Goal: Task Accomplishment & Management: Complete application form

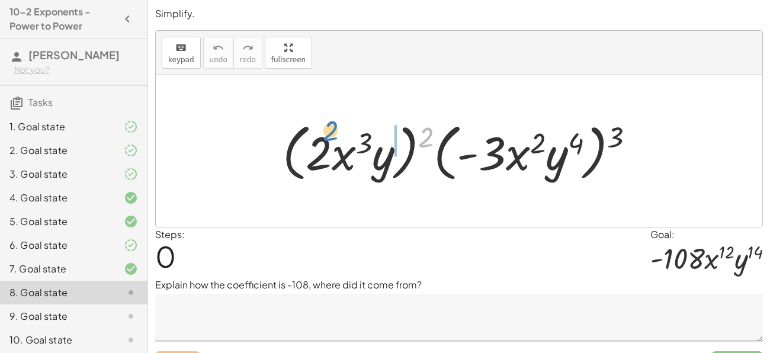
drag, startPoint x: 430, startPoint y: 134, endPoint x: 335, endPoint y: 130, distance: 95.5
click at [335, 130] on div at bounding box center [464, 151] width 374 height 68
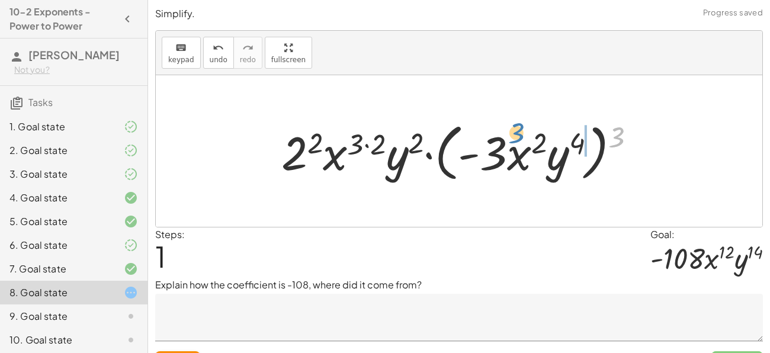
drag, startPoint x: 617, startPoint y: 135, endPoint x: 516, endPoint y: 132, distance: 101.4
click at [516, 132] on div at bounding box center [463, 151] width 376 height 68
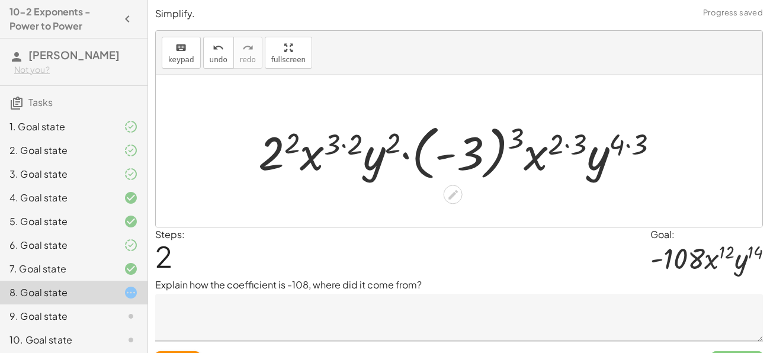
scroll to position [26, 0]
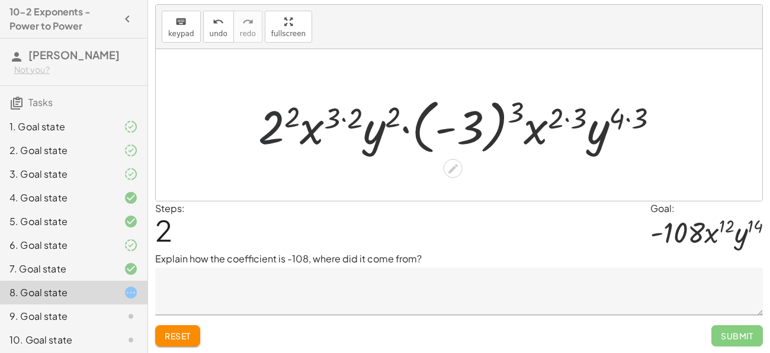
click at [281, 125] on div at bounding box center [463, 125] width 422 height 66
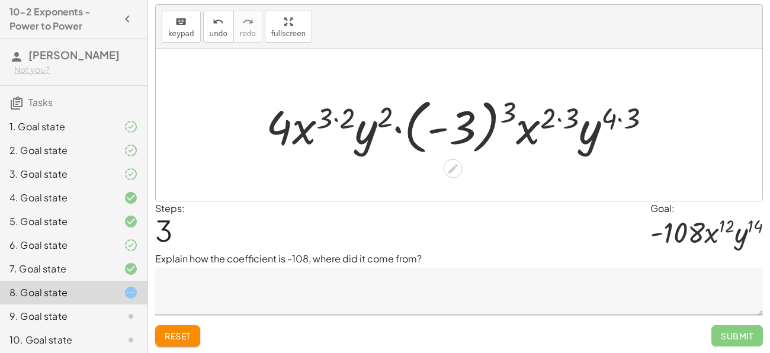
click at [326, 121] on div at bounding box center [463, 125] width 406 height 66
click at [334, 121] on div at bounding box center [463, 125] width 406 height 66
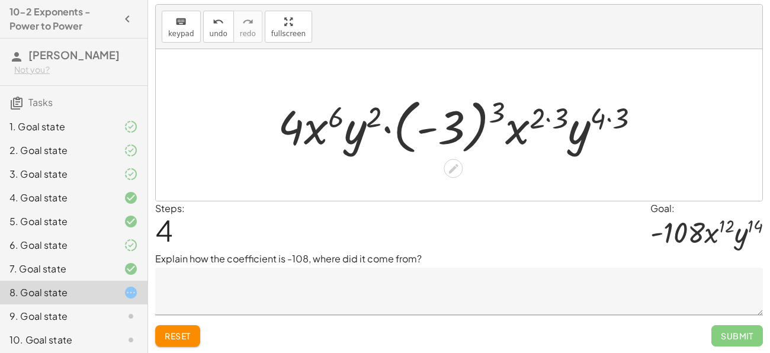
click at [549, 126] on div at bounding box center [464, 125] width 384 height 66
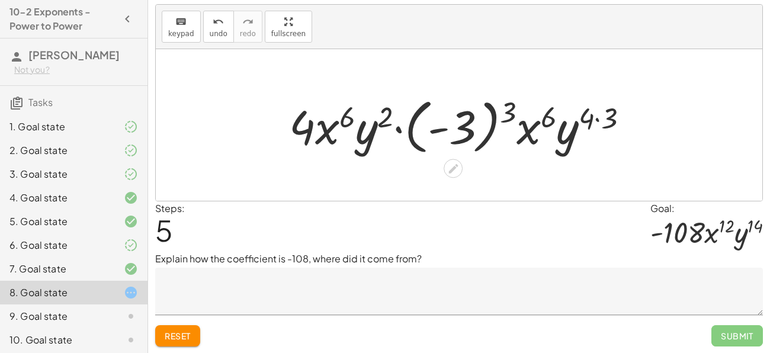
click at [597, 121] on div at bounding box center [463, 125] width 361 height 66
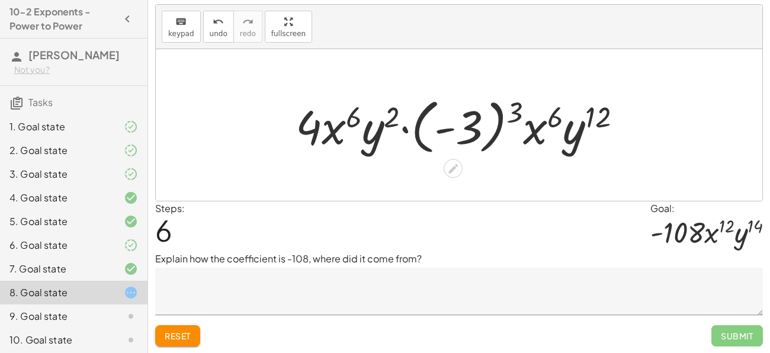
click at [504, 114] on div at bounding box center [464, 125] width 348 height 66
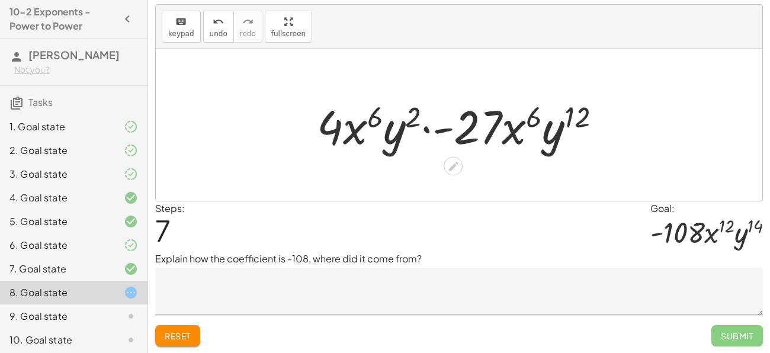
click at [449, 133] on div at bounding box center [464, 125] width 306 height 61
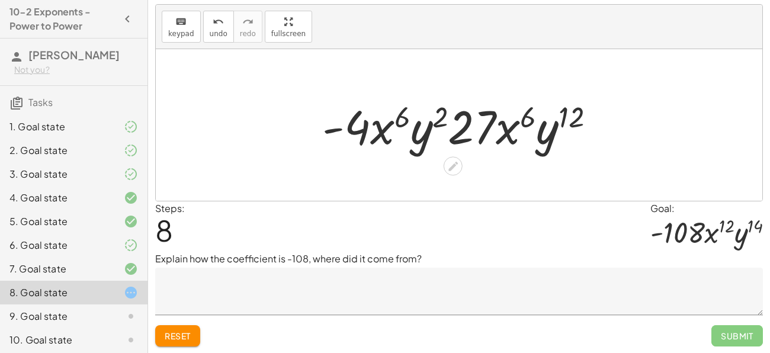
click at [456, 133] on div at bounding box center [463, 125] width 294 height 61
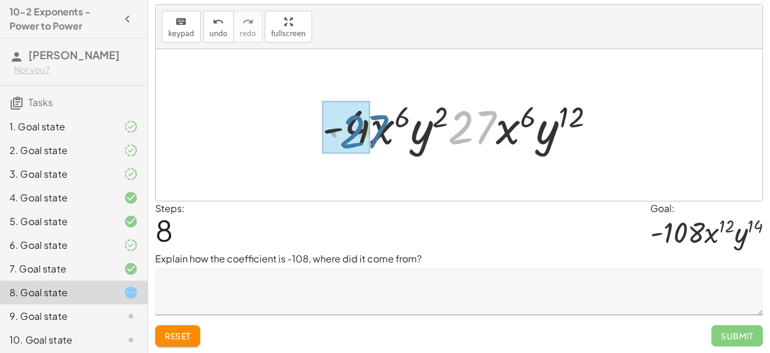
drag, startPoint x: 466, startPoint y: 134, endPoint x: 356, endPoint y: 139, distance: 109.7
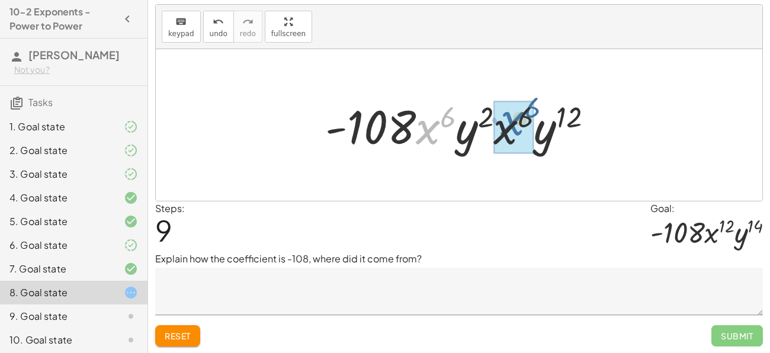
drag, startPoint x: 428, startPoint y: 135, endPoint x: 513, endPoint y: 127, distance: 85.1
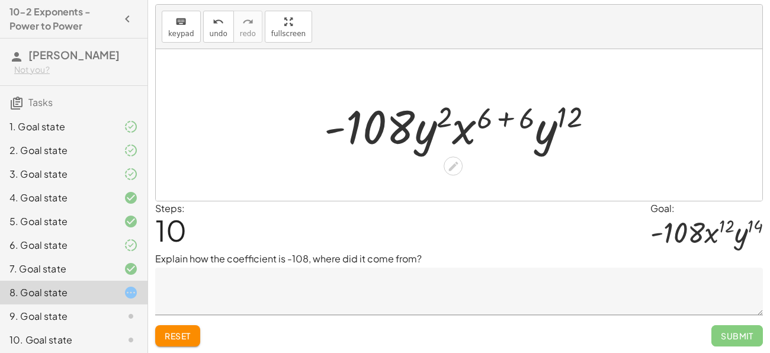
click at [505, 120] on div at bounding box center [463, 125] width 291 height 61
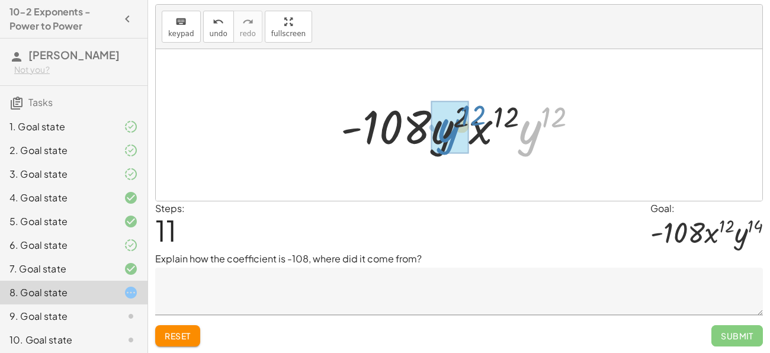
drag, startPoint x: 521, startPoint y: 145, endPoint x: 440, endPoint y: 143, distance: 81.8
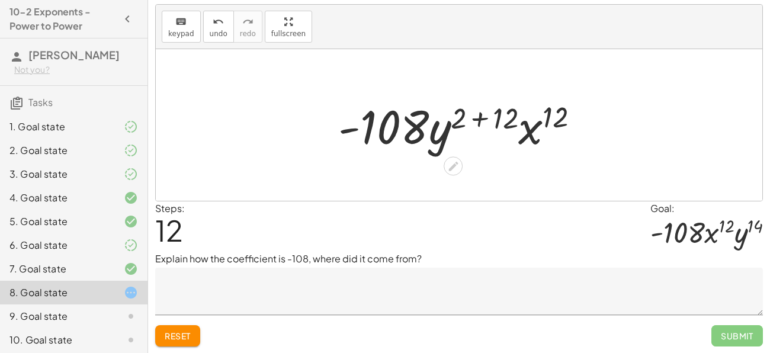
click at [482, 112] on div at bounding box center [463, 125] width 262 height 61
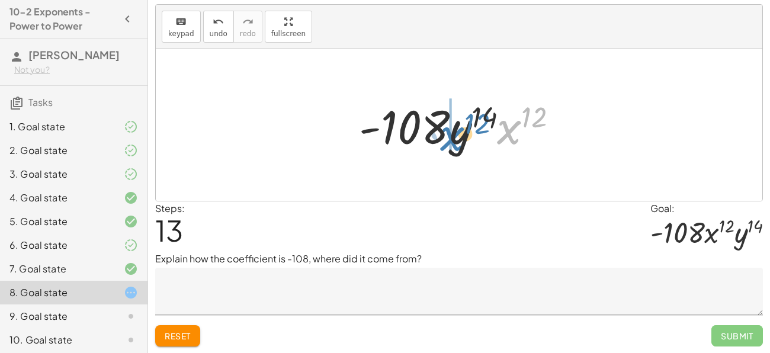
drag, startPoint x: 509, startPoint y: 136, endPoint x: 453, endPoint y: 142, distance: 57.2
click at [453, 142] on div at bounding box center [463, 125] width 220 height 61
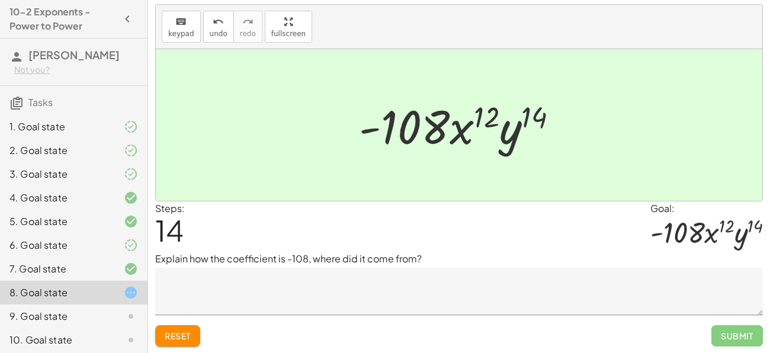
click at [464, 290] on textarea at bounding box center [459, 291] width 608 height 47
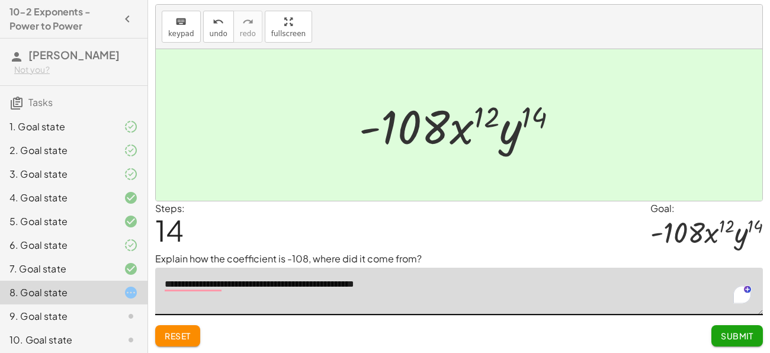
type textarea "**********"
click at [739, 335] on span "Submit" at bounding box center [737, 336] width 33 height 11
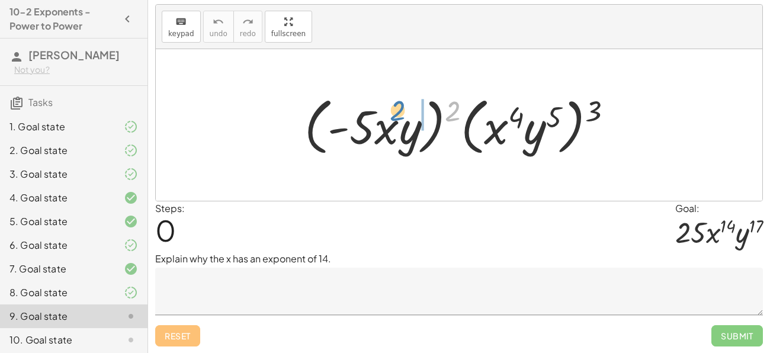
drag, startPoint x: 446, startPoint y: 113, endPoint x: 390, endPoint y: 113, distance: 56.3
click at [390, 113] on div at bounding box center [463, 125] width 329 height 68
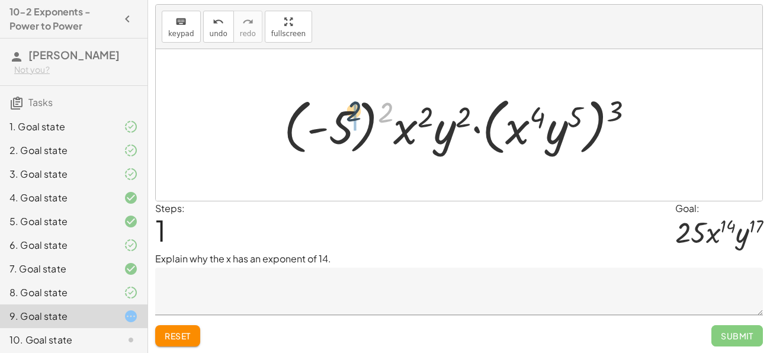
drag, startPoint x: 387, startPoint y: 109, endPoint x: 355, endPoint y: 108, distance: 32.0
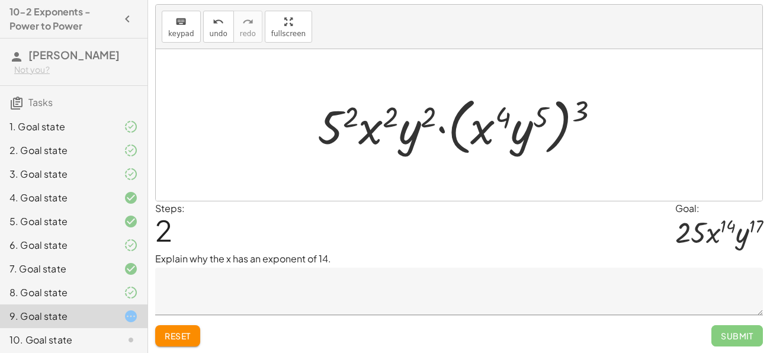
click at [336, 126] on div at bounding box center [463, 125] width 303 height 68
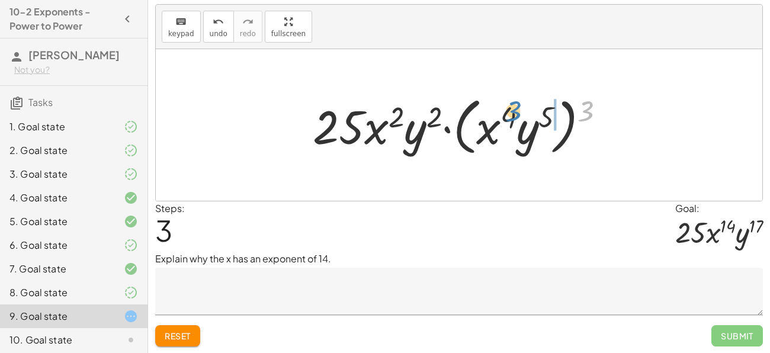
drag, startPoint x: 589, startPoint y: 110, endPoint x: 514, endPoint y: 110, distance: 74.6
click at [514, 110] on div at bounding box center [464, 125] width 314 height 68
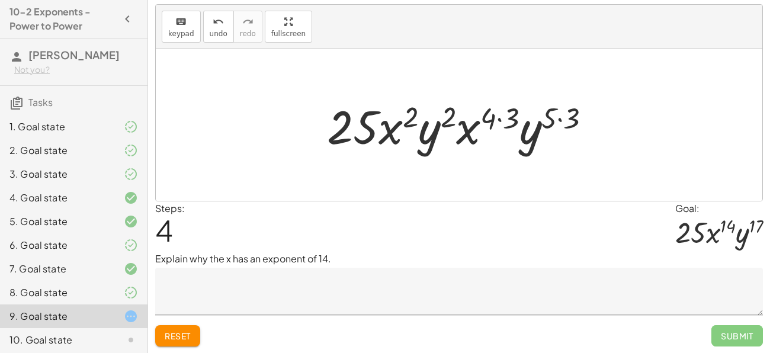
click at [491, 113] on div at bounding box center [464, 125] width 286 height 61
click at [495, 121] on div at bounding box center [464, 125] width 286 height 61
click at [500, 118] on div at bounding box center [464, 125] width 286 height 61
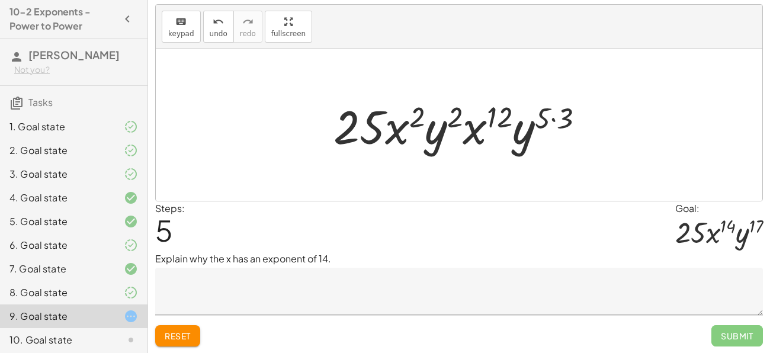
click at [549, 119] on div at bounding box center [464, 125] width 272 height 61
click at [553, 117] on div at bounding box center [464, 125] width 272 height 61
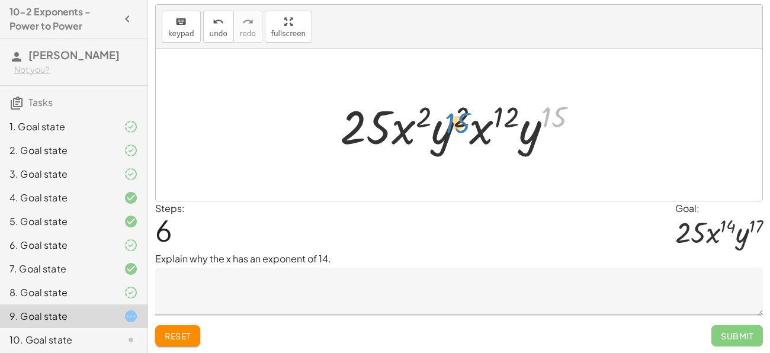
drag, startPoint x: 553, startPoint y: 117, endPoint x: 455, endPoint y: 121, distance: 98.4
click at [455, 121] on div at bounding box center [463, 125] width 259 height 61
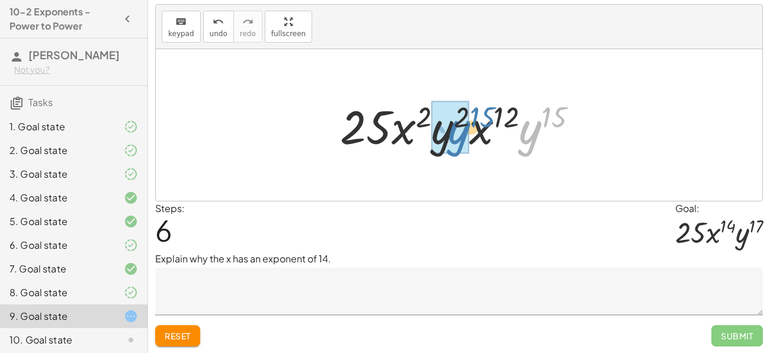
drag, startPoint x: 530, startPoint y: 134, endPoint x: 457, endPoint y: 134, distance: 72.3
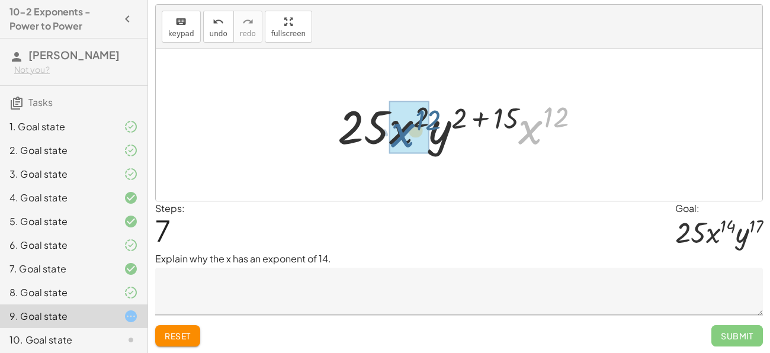
drag, startPoint x: 533, startPoint y: 137, endPoint x: 405, endPoint y: 140, distance: 128.0
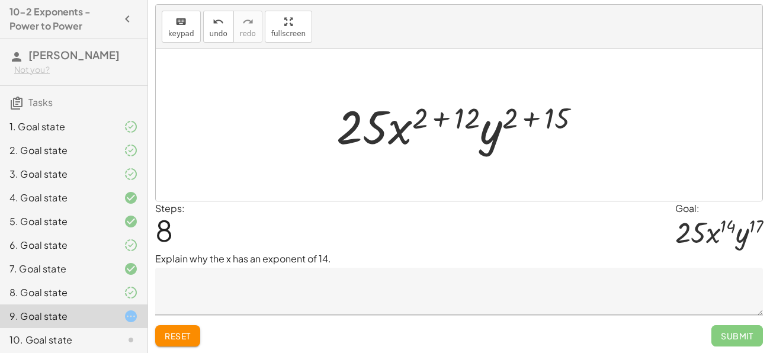
click at [444, 116] on div at bounding box center [463, 125] width 265 height 61
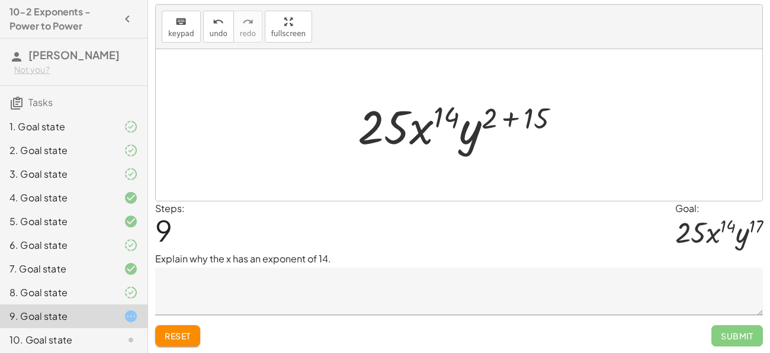
click at [518, 121] on div at bounding box center [463, 125] width 223 height 61
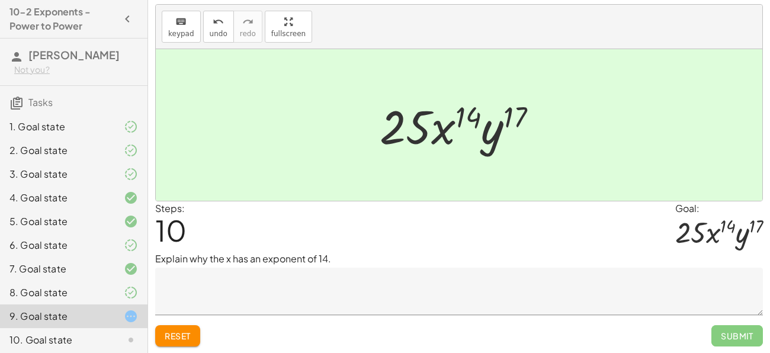
click at [331, 274] on textarea at bounding box center [459, 291] width 608 height 47
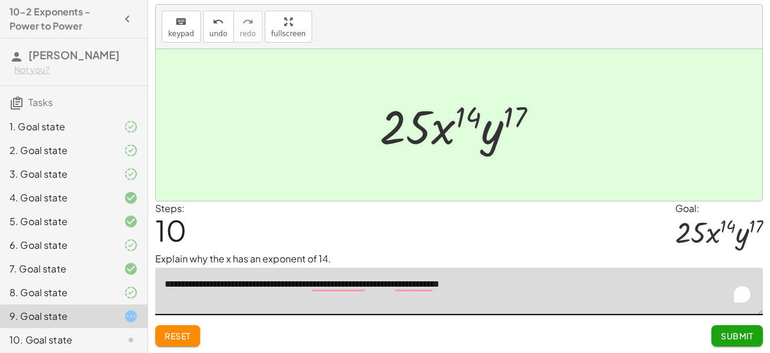
type textarea "**********"
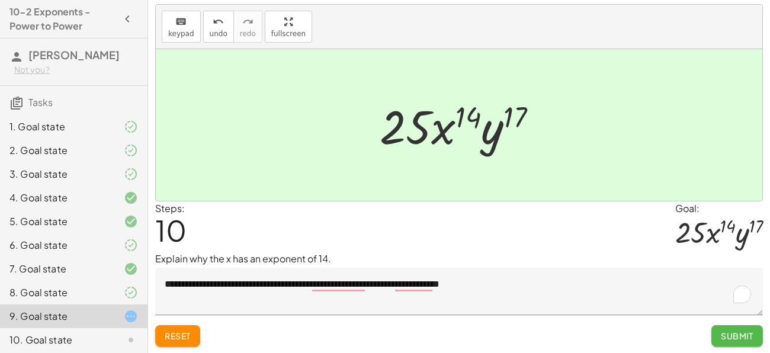
click at [727, 340] on button "Submit" at bounding box center [737, 335] width 52 height 21
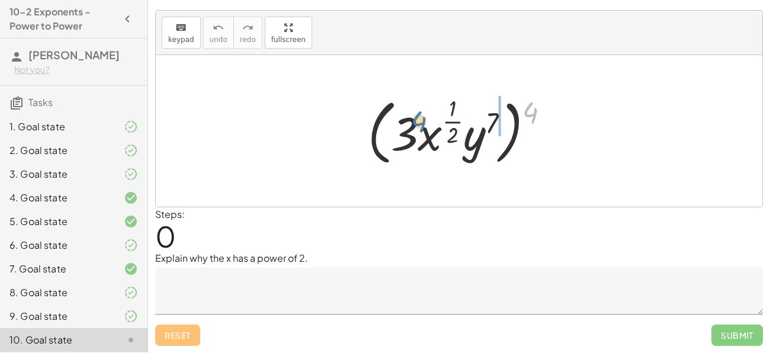
drag, startPoint x: 526, startPoint y: 111, endPoint x: 414, endPoint y: 121, distance: 112.4
click at [414, 121] on div at bounding box center [463, 130] width 203 height 77
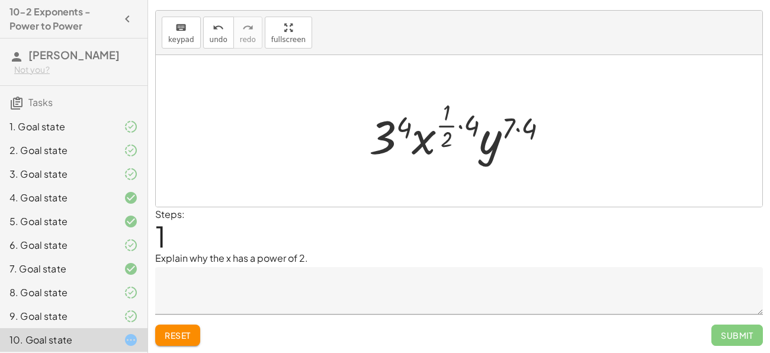
click at [464, 125] on div at bounding box center [463, 131] width 201 height 70
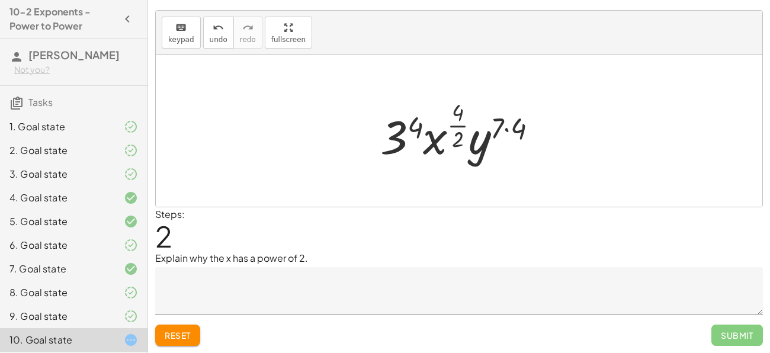
click at [461, 127] on div at bounding box center [463, 131] width 178 height 70
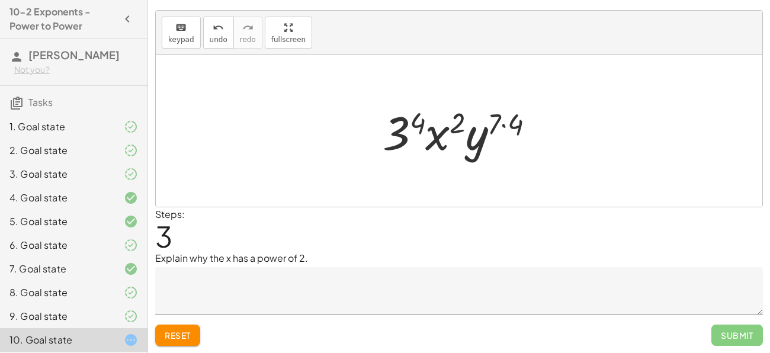
click at [502, 121] on div at bounding box center [463, 131] width 173 height 61
click at [405, 134] on div at bounding box center [464, 131] width 170 height 61
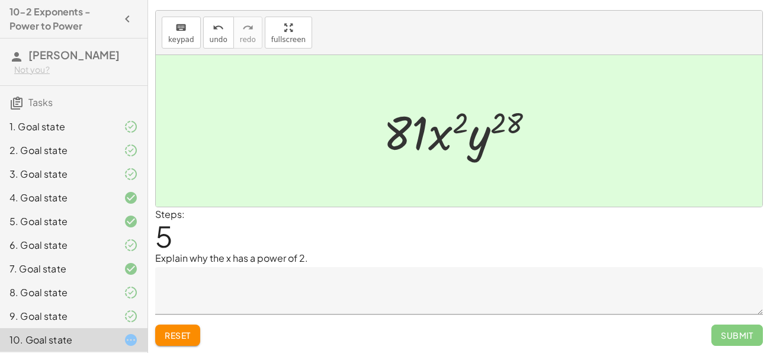
click at [312, 301] on textarea at bounding box center [459, 290] width 608 height 47
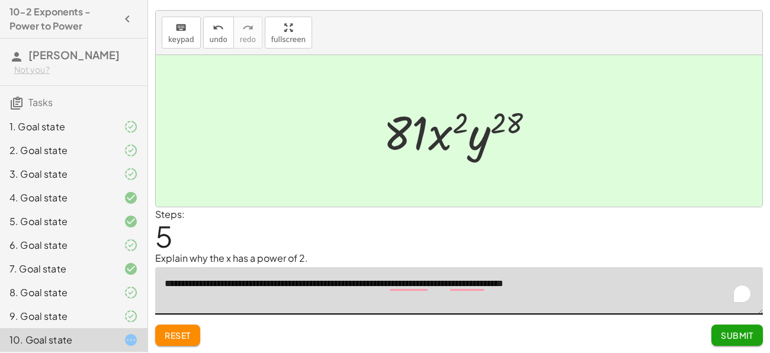
type textarea "**********"
click at [732, 335] on span "Submit" at bounding box center [737, 335] width 33 height 11
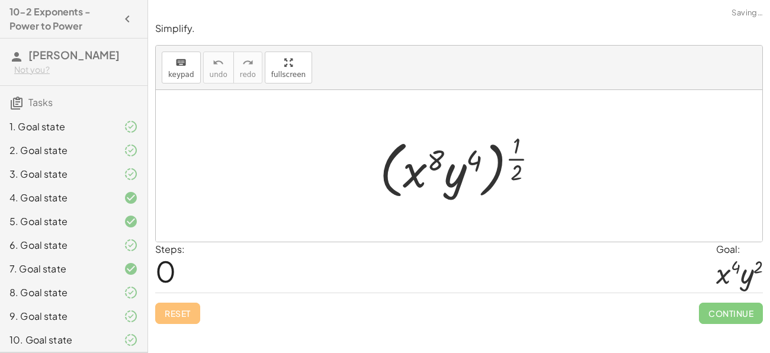
scroll to position [50, 0]
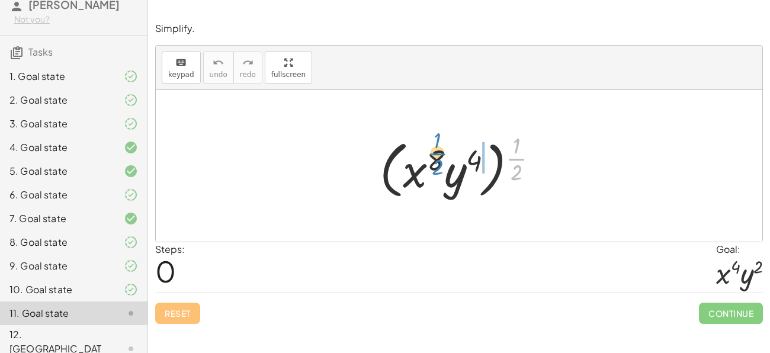
drag, startPoint x: 512, startPoint y: 153, endPoint x: 432, endPoint y: 148, distance: 80.1
click at [432, 148] on div at bounding box center [463, 165] width 179 height 73
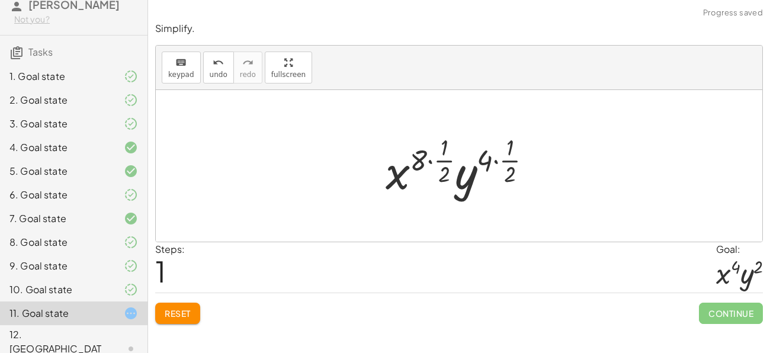
click at [497, 160] on div at bounding box center [463, 166] width 167 height 70
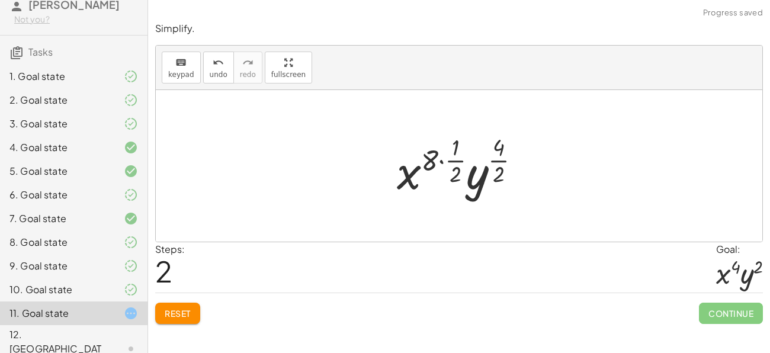
click at [438, 161] on div at bounding box center [463, 166] width 145 height 70
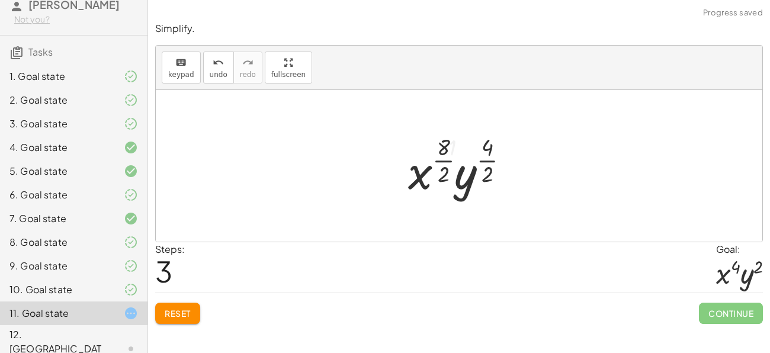
click at [438, 161] on div at bounding box center [463, 166] width 122 height 70
click at [489, 162] on div at bounding box center [464, 166] width 116 height 70
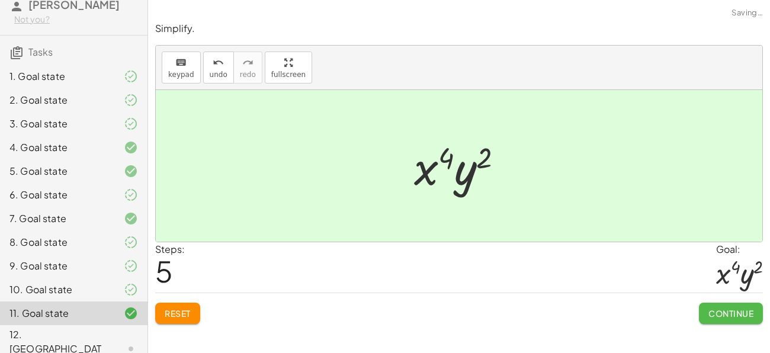
click at [747, 307] on button "Continue" at bounding box center [731, 313] width 64 height 21
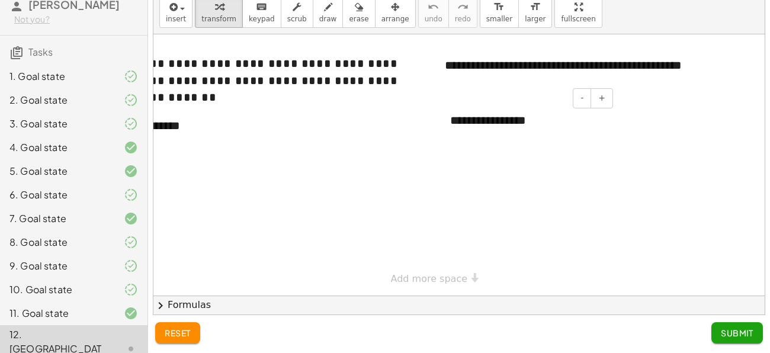
scroll to position [0, 0]
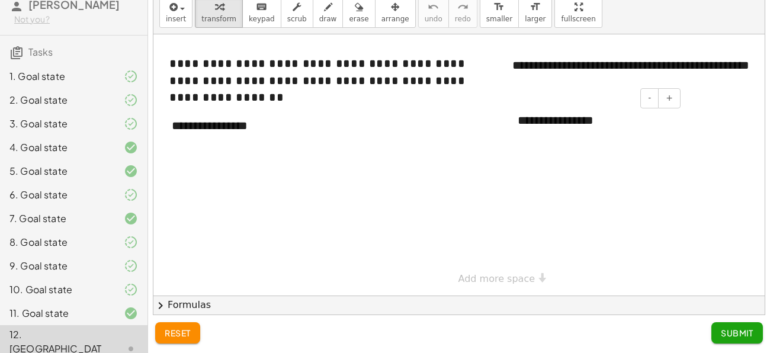
click at [604, 121] on div "**********" at bounding box center [595, 120] width 178 height 41
drag, startPoint x: 605, startPoint y: 123, endPoint x: 468, endPoint y: 118, distance: 136.9
click at [468, 118] on div "**********" at bounding box center [492, 164] width 679 height 261
click at [299, 137] on div "**********" at bounding box center [249, 125] width 178 height 41
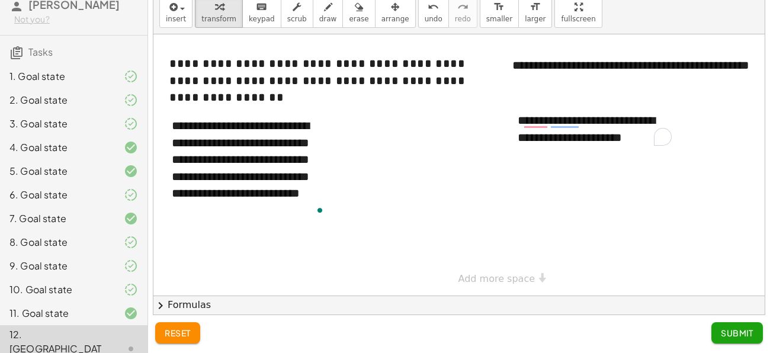
click at [597, 283] on div at bounding box center [492, 164] width 679 height 261
click at [723, 329] on span "Submit" at bounding box center [737, 333] width 33 height 11
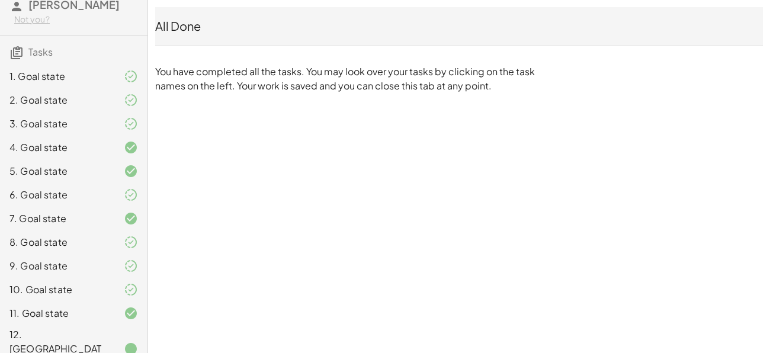
click at [40, 51] on span "Tasks" at bounding box center [40, 52] width 24 height 12
